Goal: Check status: Check status

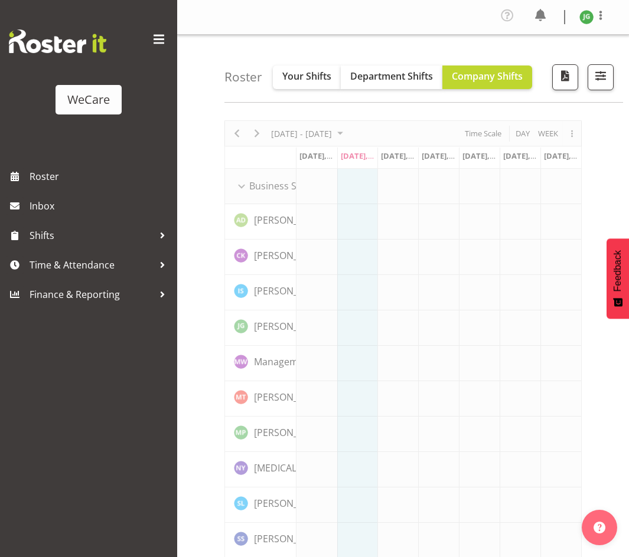
click at [159, 41] on span at bounding box center [158, 39] width 19 height 19
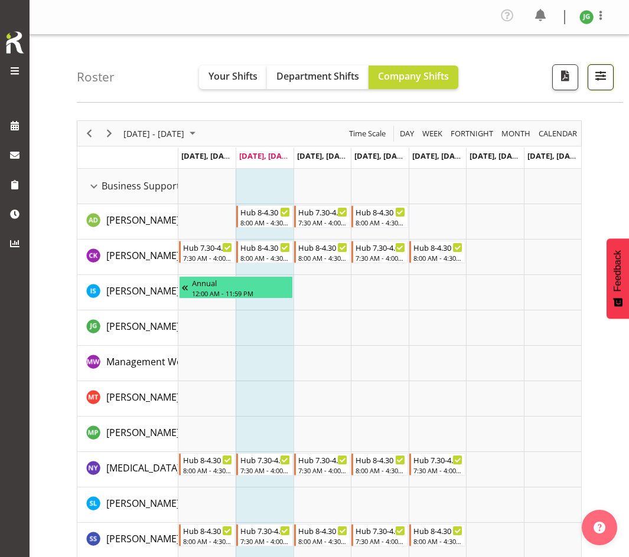
click at [593, 81] on span "button" at bounding box center [600, 75] width 15 height 15
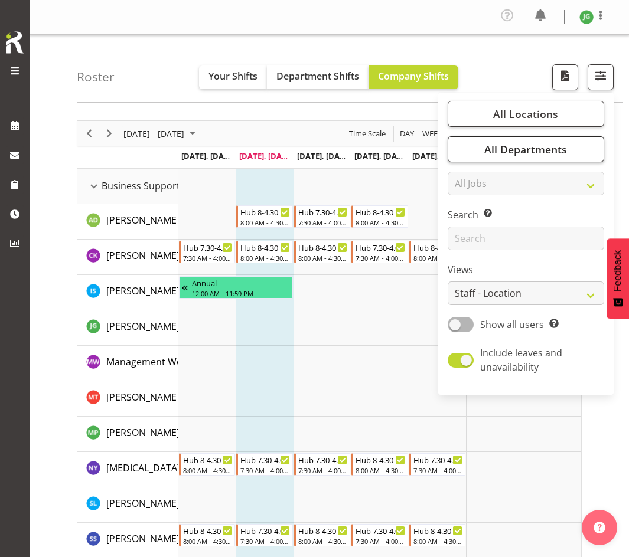
click at [522, 148] on span "All Departments" at bounding box center [525, 149] width 83 height 14
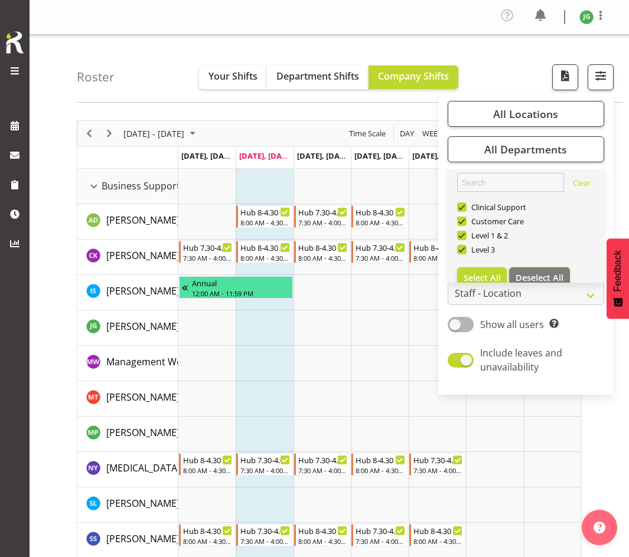
drag, startPoint x: 547, startPoint y: 273, endPoint x: 534, endPoint y: 262, distance: 17.6
click at [547, 273] on span "Deselect All" at bounding box center [539, 277] width 48 height 11
checkbox input "false"
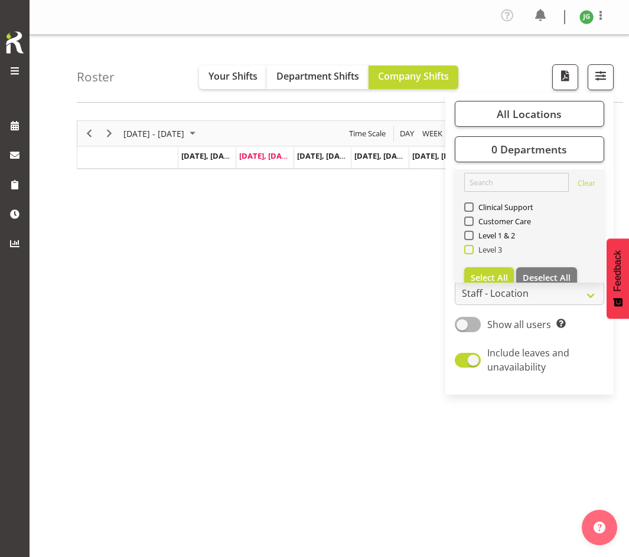
click at [469, 249] on span at bounding box center [468, 249] width 9 height 9
click at [469, 249] on input "Level 3" at bounding box center [468, 250] width 8 height 8
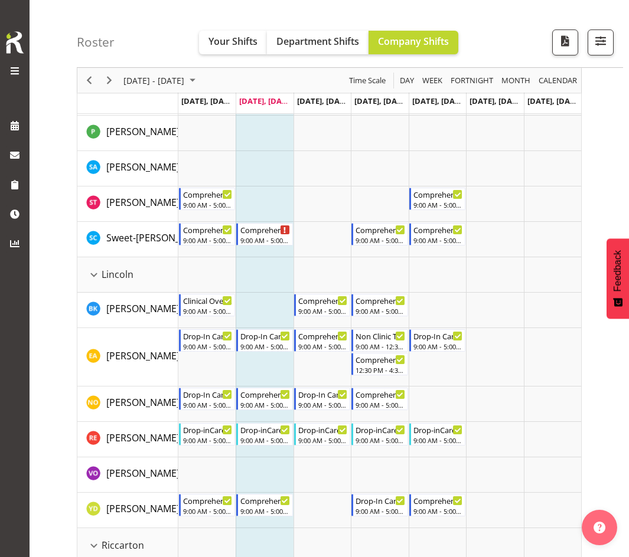
scroll to position [589, 0]
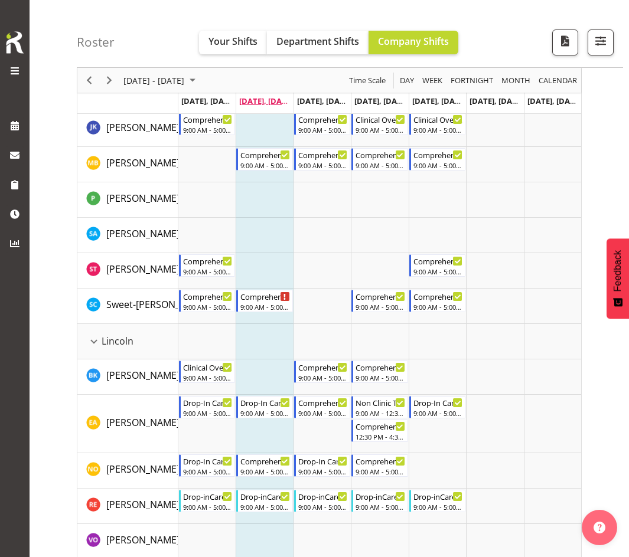
click at [273, 99] on span "[DATE], [DATE]" at bounding box center [266, 101] width 54 height 11
click at [281, 106] on td "[DATE], [DATE]" at bounding box center [264, 103] width 57 height 21
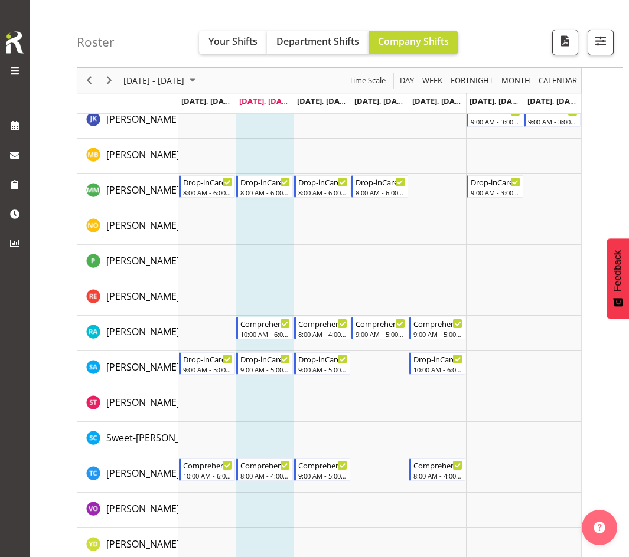
scroll to position [1592, 0]
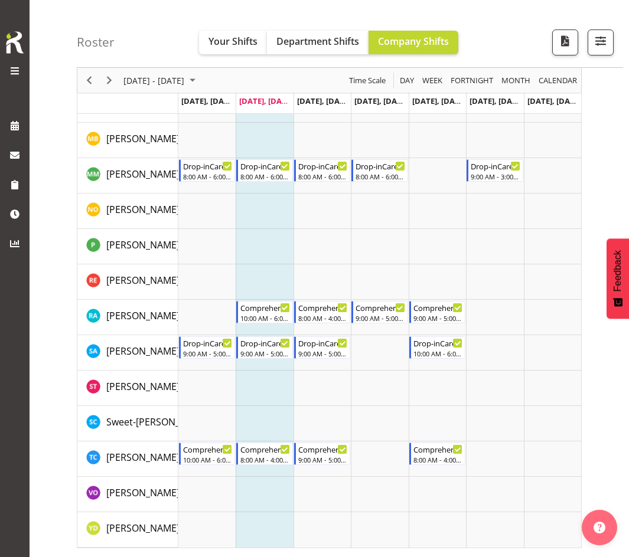
click at [391, 109] on td "[DATE], [DATE]" at bounding box center [379, 103] width 57 height 21
click at [399, 105] on span "[DATE], [DATE]" at bounding box center [381, 101] width 54 height 11
click at [397, 99] on span "[DATE], [DATE]" at bounding box center [381, 101] width 54 height 11
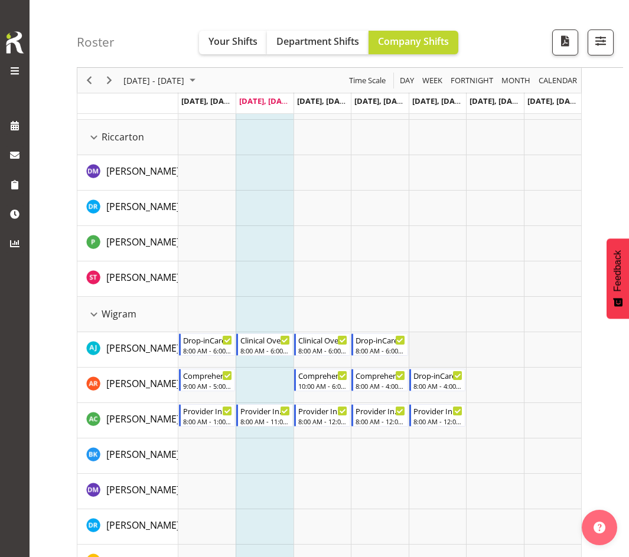
scroll to position [1061, 0]
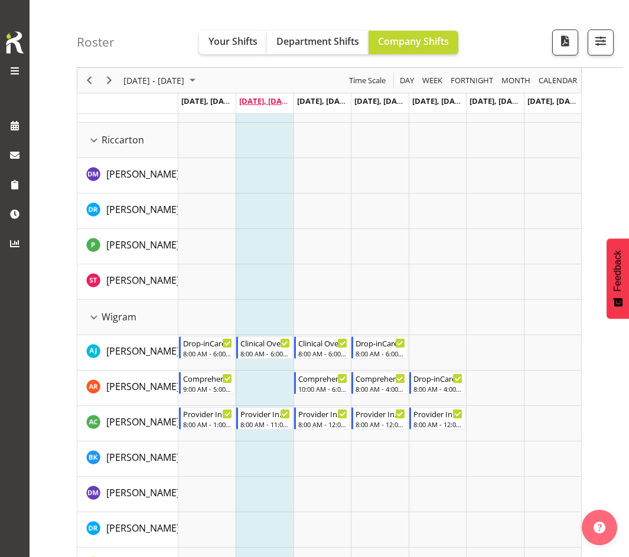
click at [270, 104] on span "[DATE], [DATE]" at bounding box center [266, 101] width 54 height 11
click at [377, 97] on span "[DATE], [DATE]" at bounding box center [381, 101] width 54 height 11
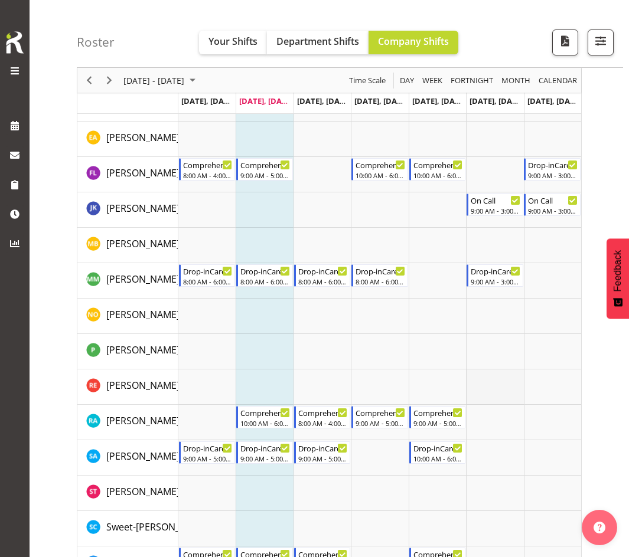
scroll to position [1356, 0]
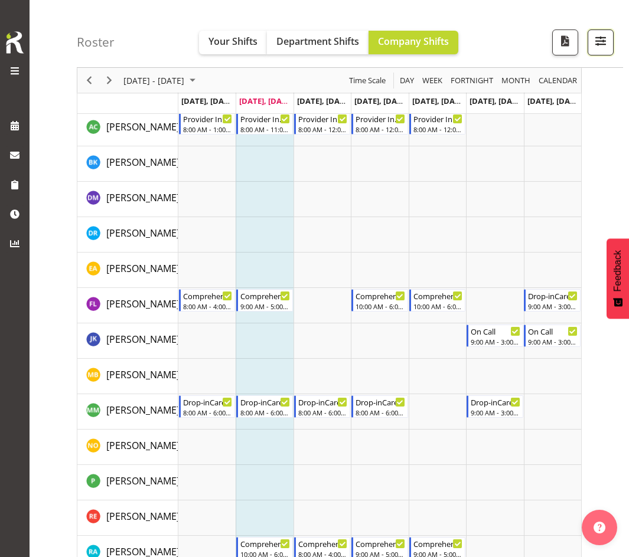
click at [603, 43] on span "button" at bounding box center [600, 40] width 15 height 15
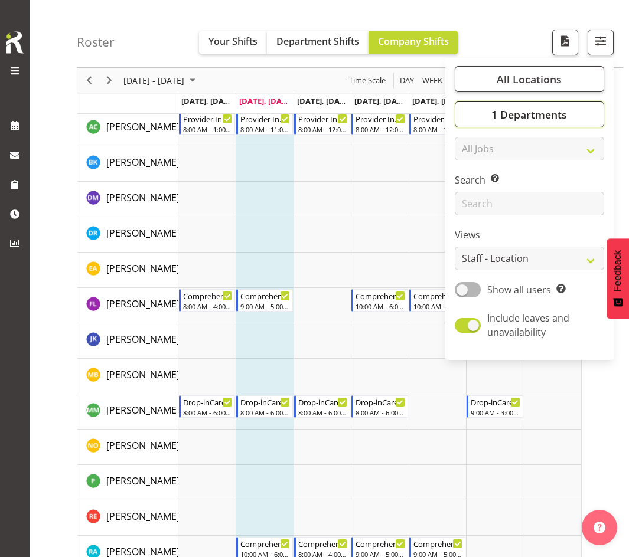
click at [497, 120] on span "1 Departments" at bounding box center [529, 114] width 76 height 14
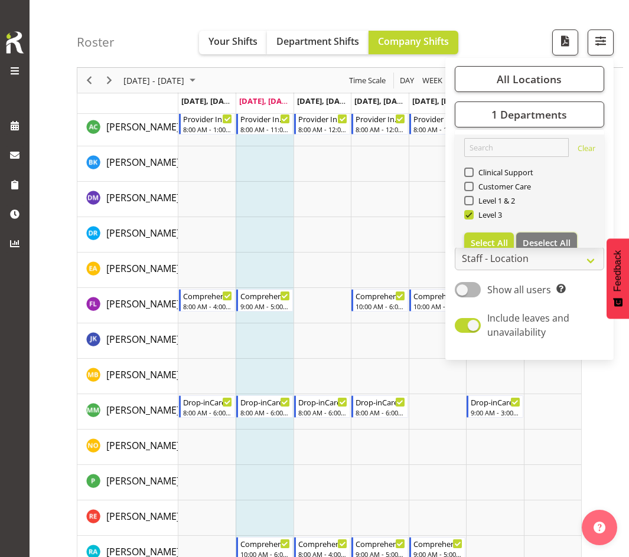
click at [545, 242] on span "Deselect All" at bounding box center [546, 242] width 48 height 11
checkbox input "false"
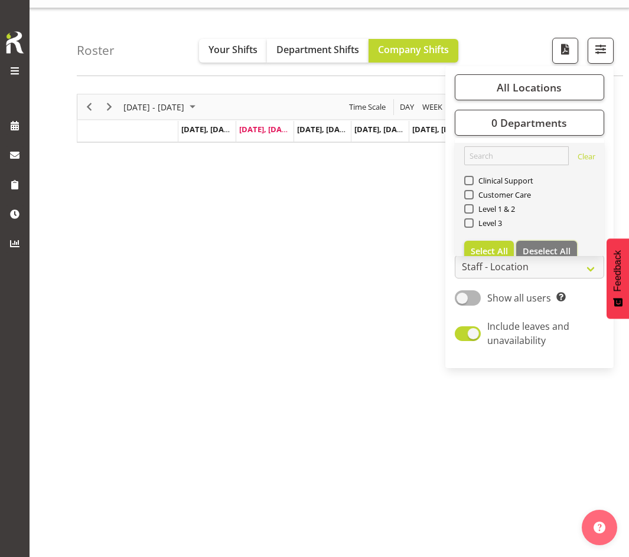
scroll to position [27, 0]
click at [469, 195] on span at bounding box center [468, 194] width 9 height 9
click at [469, 195] on input "Customer Care" at bounding box center [468, 195] width 8 height 8
checkbox input "true"
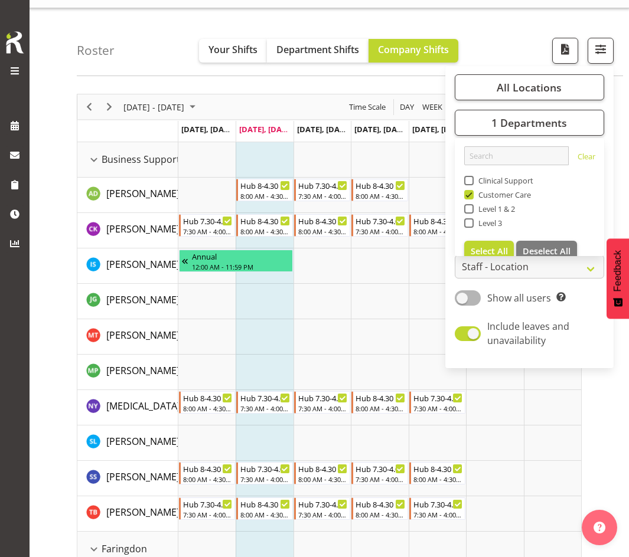
click at [107, 30] on div "Roster Your Shifts Department Shifts Company Shifts All Locations Clear Busines…" at bounding box center [350, 42] width 546 height 68
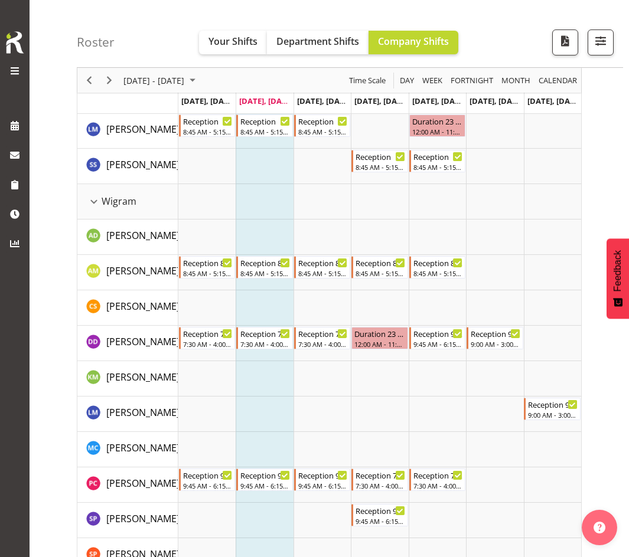
scroll to position [1344, 0]
